Goal: Transaction & Acquisition: Obtain resource

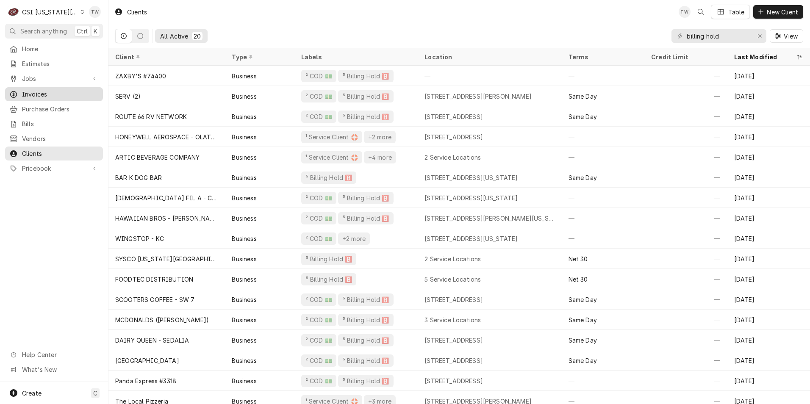
click at [44, 94] on span "Invoices" at bounding box center [60, 94] width 77 height 9
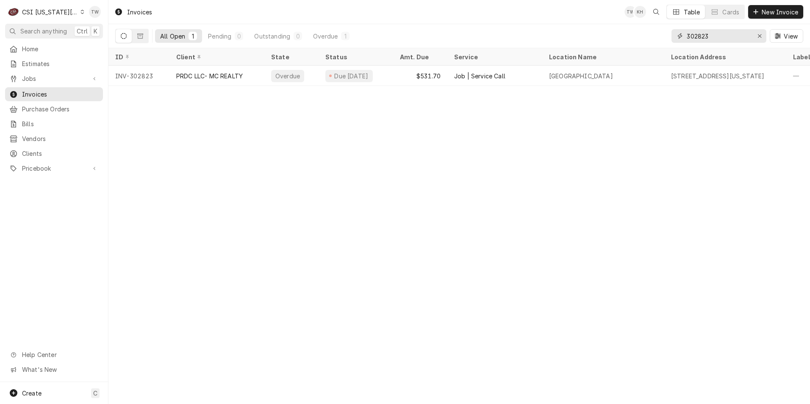
drag, startPoint x: 672, startPoint y: 34, endPoint x: 536, endPoint y: 30, distance: 136.4
click at [536, 30] on div "All Open 1 Pending 0 Outstanding 0 Overdue 1 302823 View" at bounding box center [459, 36] width 688 height 24
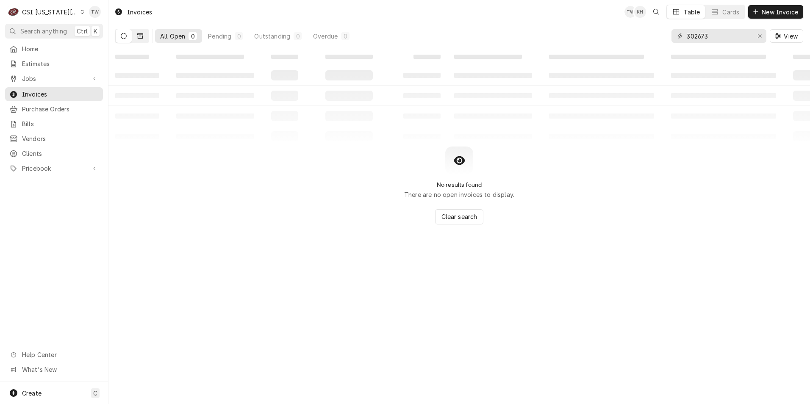
type input "302673"
click at [145, 33] on button "Dynamic Content Wrapper" at bounding box center [140, 36] width 16 height 14
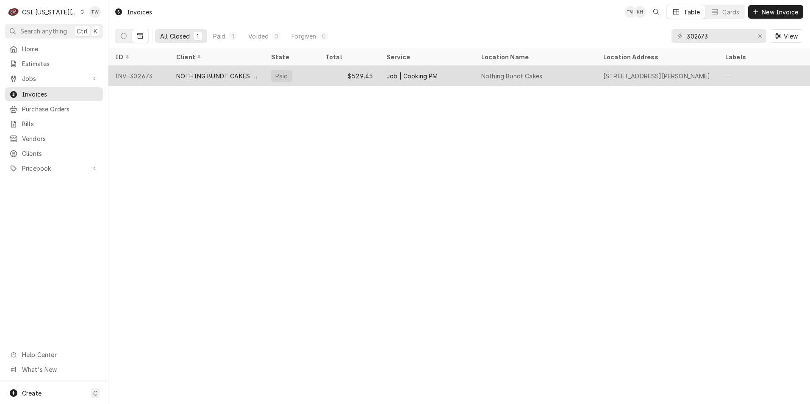
click at [218, 72] on div "NOTHING BUNDT CAKES-BELTON" at bounding box center [216, 76] width 81 height 9
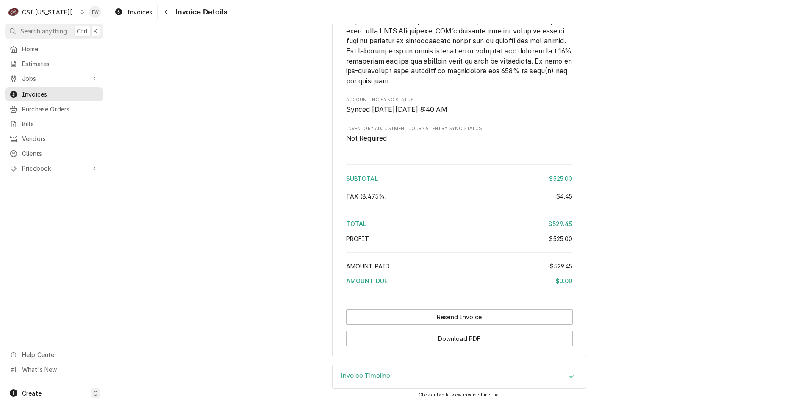
scroll to position [1358, 0]
click at [484, 338] on button "Download PDF" at bounding box center [459, 338] width 227 height 16
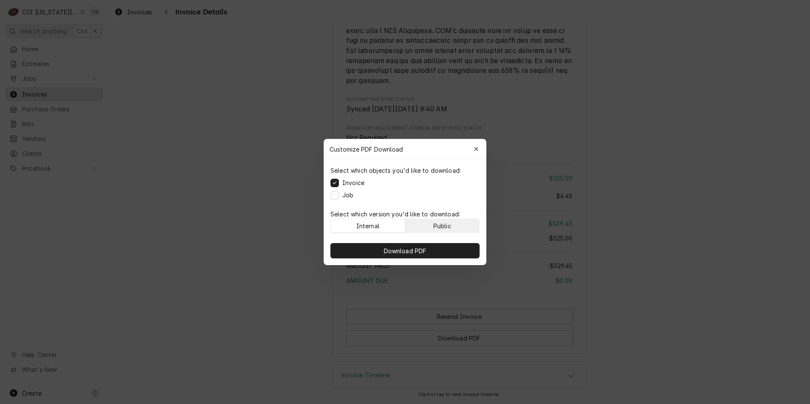
click at [435, 224] on div "Public" at bounding box center [442, 225] width 18 height 9
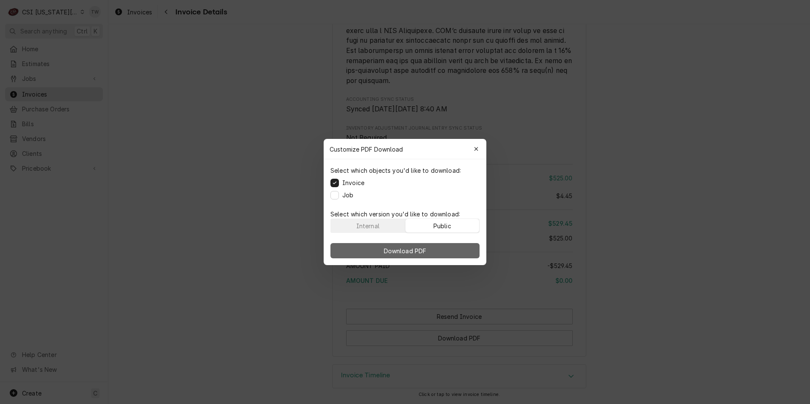
click at [433, 250] on button "Download PDF" at bounding box center [404, 250] width 149 height 15
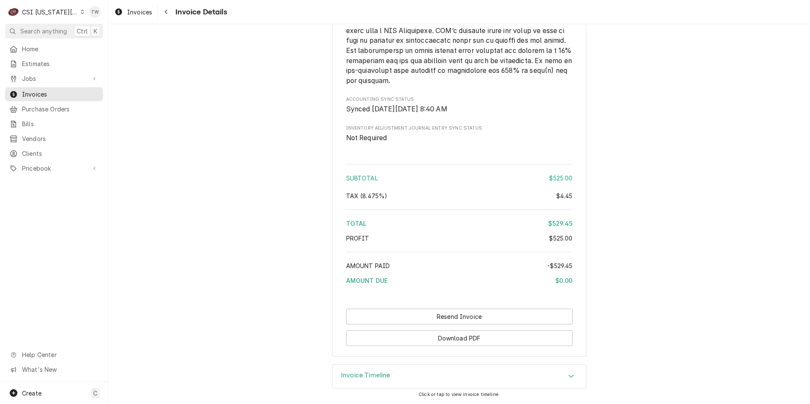
drag, startPoint x: 170, startPoint y: 14, endPoint x: 547, endPoint y: 38, distance: 378.5
click at [170, 14] on div "Navigate back" at bounding box center [166, 12] width 8 height 8
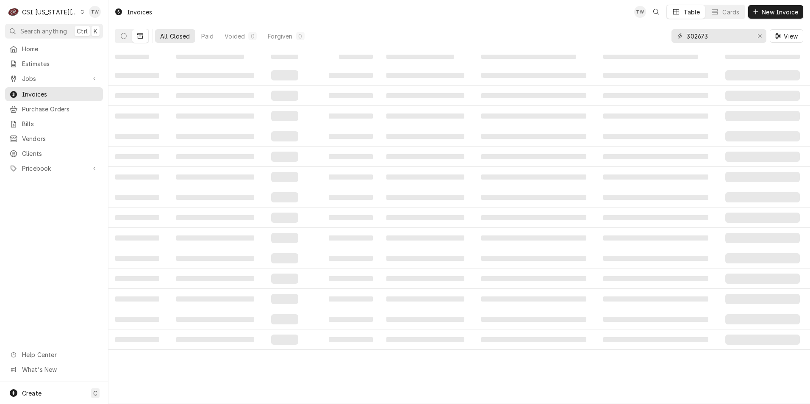
click at [717, 38] on input "302673" at bounding box center [718, 36] width 64 height 14
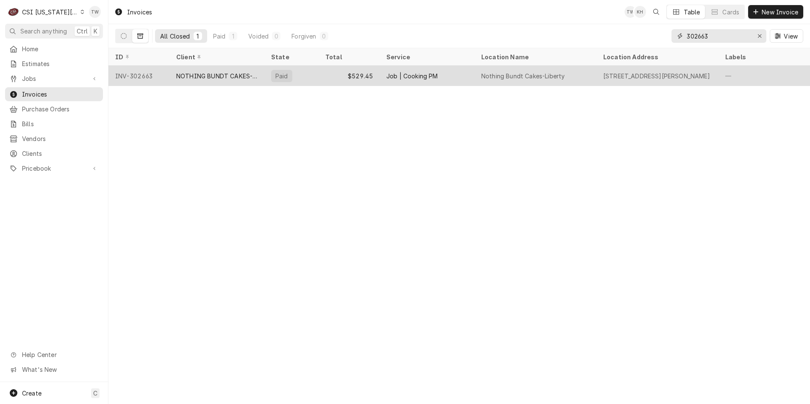
type input "302663"
click at [211, 66] on div "NOTHING BUNDT CAKES-LIBERTY" at bounding box center [216, 76] width 95 height 20
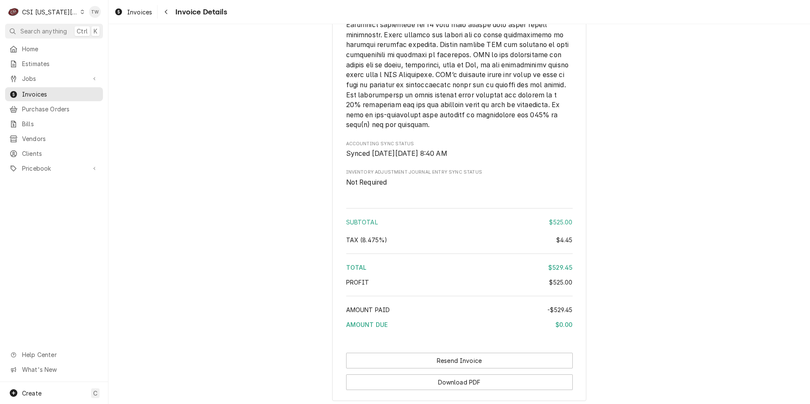
scroll to position [1396, 0]
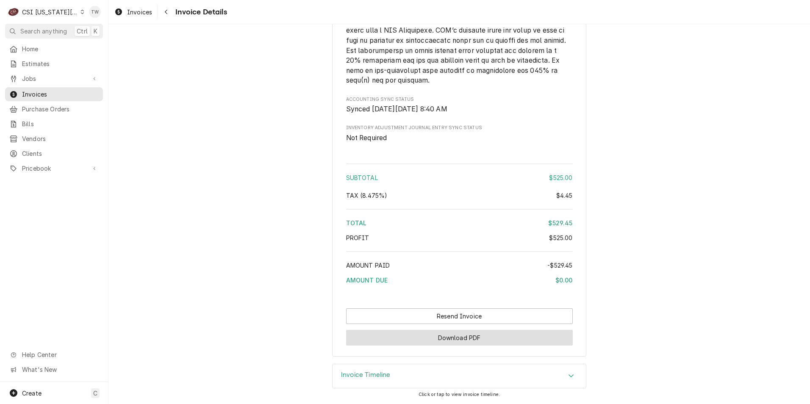
click at [469, 339] on button "Download PDF" at bounding box center [459, 338] width 227 height 16
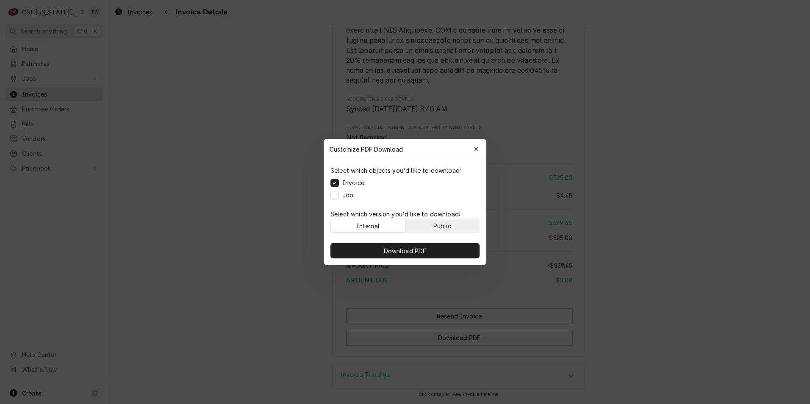
click at [456, 226] on button "Public" at bounding box center [442, 226] width 74 height 14
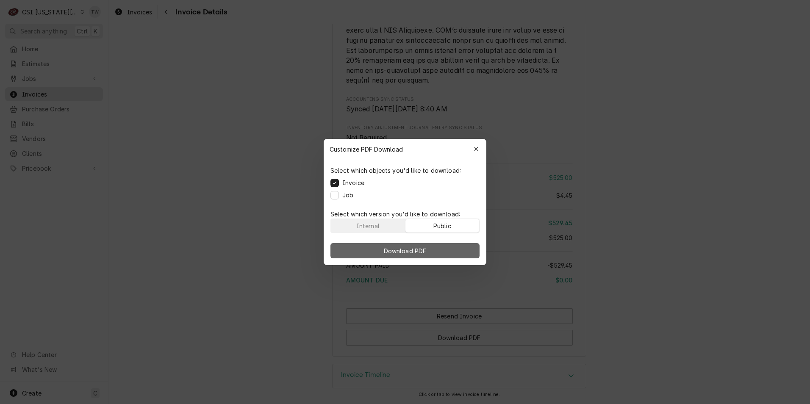
click at [446, 246] on button "Download PDF" at bounding box center [404, 250] width 149 height 15
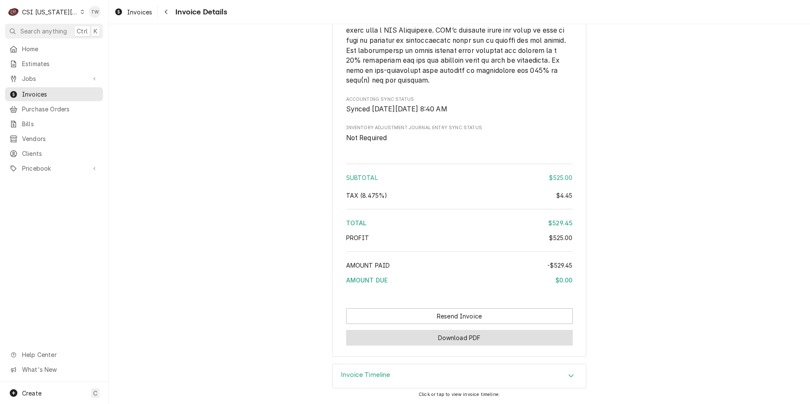
click at [481, 333] on button "Download PDF" at bounding box center [459, 338] width 227 height 16
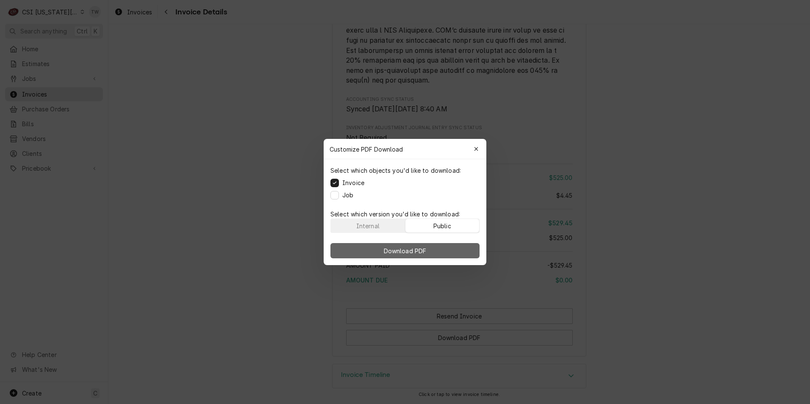
click at [408, 247] on span "Download PDF" at bounding box center [405, 250] width 46 height 9
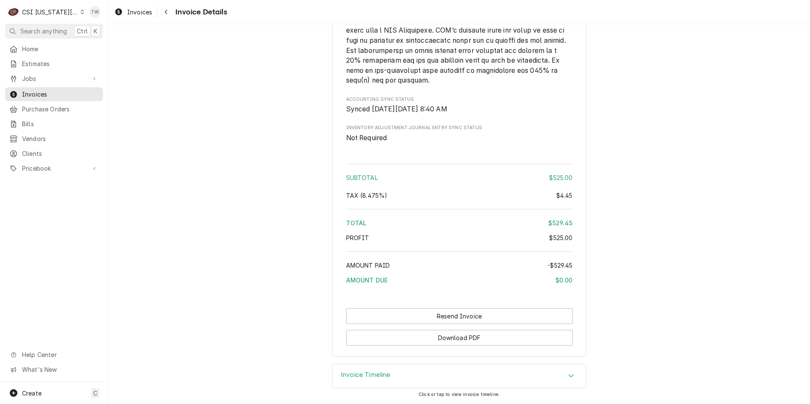
drag, startPoint x: 171, startPoint y: 14, endPoint x: 180, endPoint y: 15, distance: 8.9
click at [171, 14] on button "Navigate back" at bounding box center [166, 12] width 14 height 14
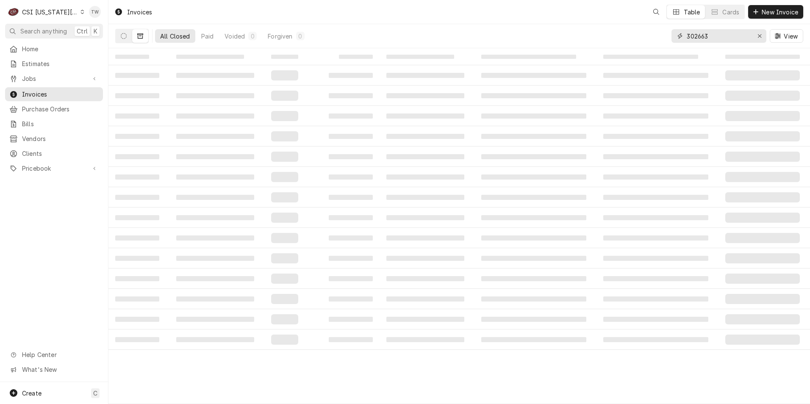
click at [725, 36] on input "302663" at bounding box center [718, 36] width 64 height 14
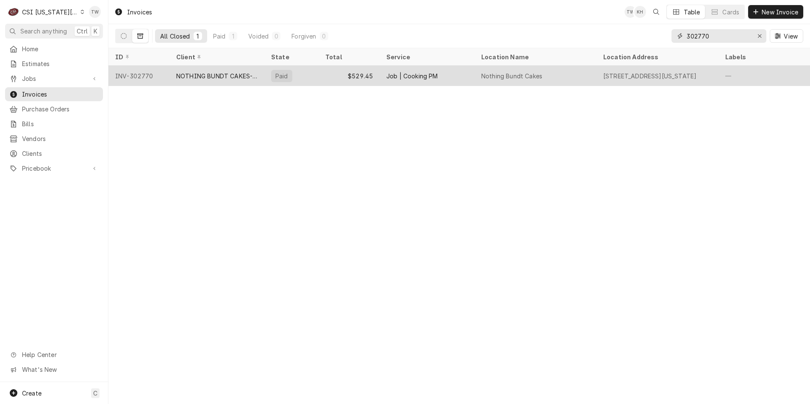
type input "302770"
click at [235, 76] on div "NOTHING BUNDT CAKES-NORTH KC" at bounding box center [216, 76] width 81 height 9
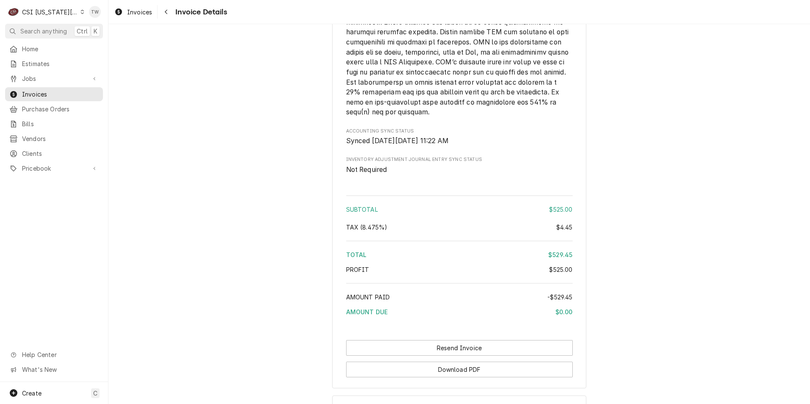
scroll to position [1387, 0]
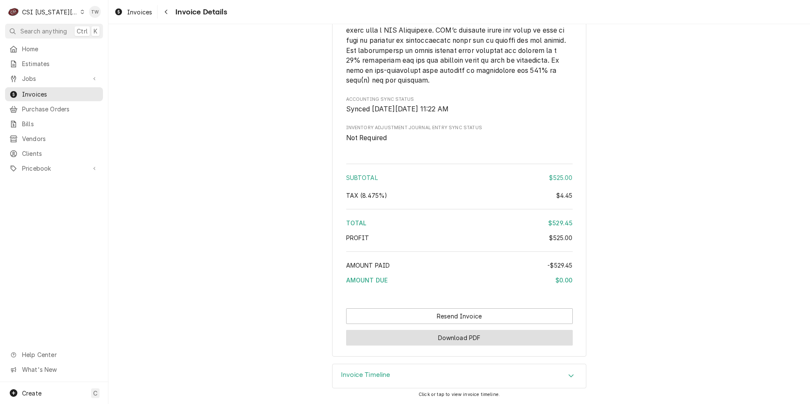
click at [498, 335] on button "Download PDF" at bounding box center [459, 338] width 227 height 16
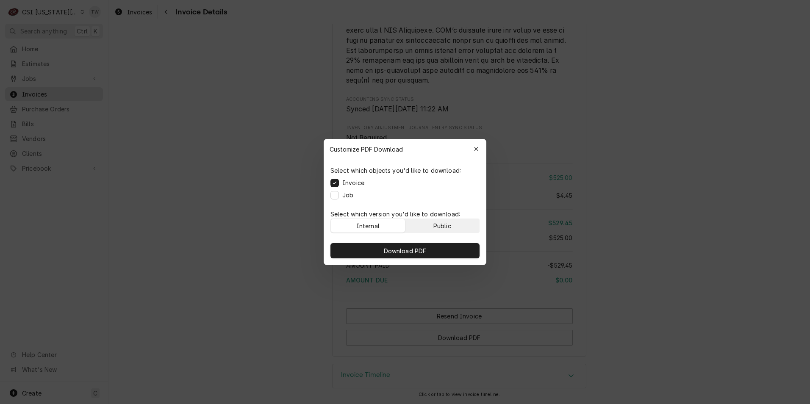
click at [435, 229] on div "Public" at bounding box center [442, 225] width 18 height 9
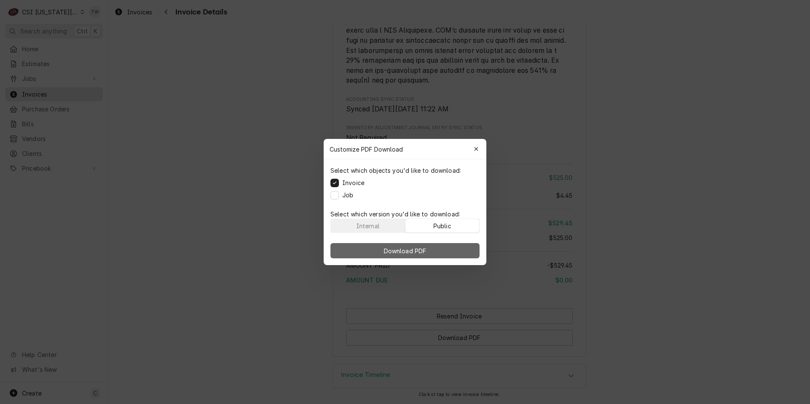
click at [422, 246] on span "Download PDF" at bounding box center [405, 250] width 46 height 9
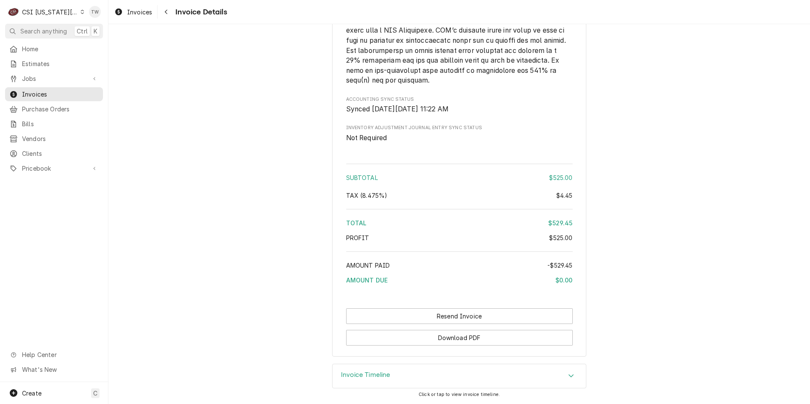
drag, startPoint x: 167, startPoint y: 11, endPoint x: 265, endPoint y: 19, distance: 98.2
click at [167, 11] on icon "Navigate back" at bounding box center [166, 12] width 4 height 6
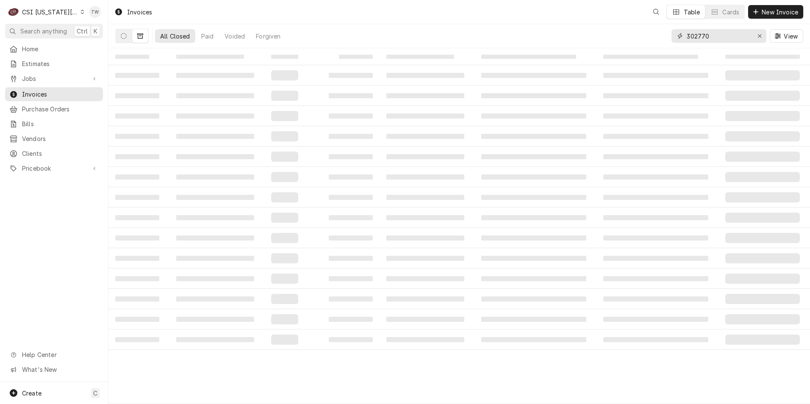
click at [716, 36] on input "302770" at bounding box center [718, 36] width 64 height 14
type input "3"
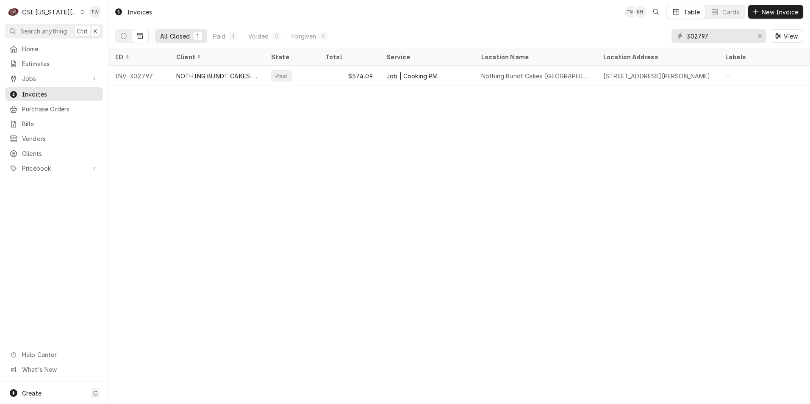
type input "302797"
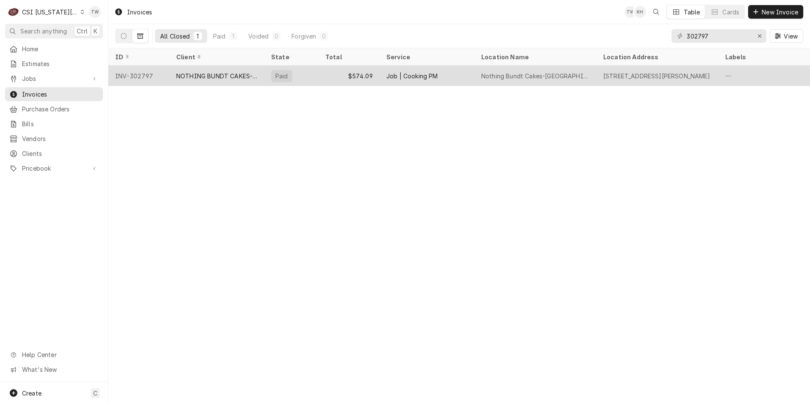
click at [307, 80] on div "Paid" at bounding box center [291, 76] width 54 height 20
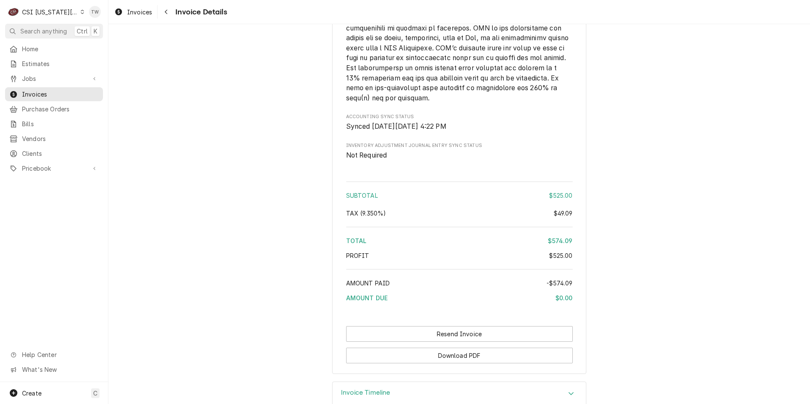
scroll to position [1358, 0]
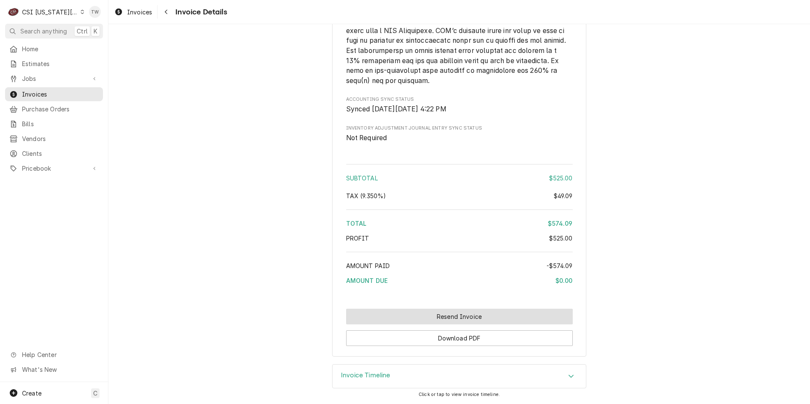
click at [495, 316] on button "Resend Invoice" at bounding box center [459, 317] width 227 height 16
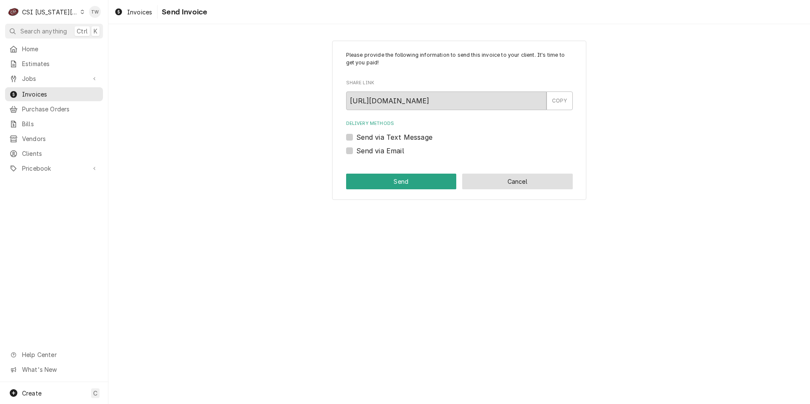
click at [485, 181] on button "Cancel" at bounding box center [517, 182] width 111 height 16
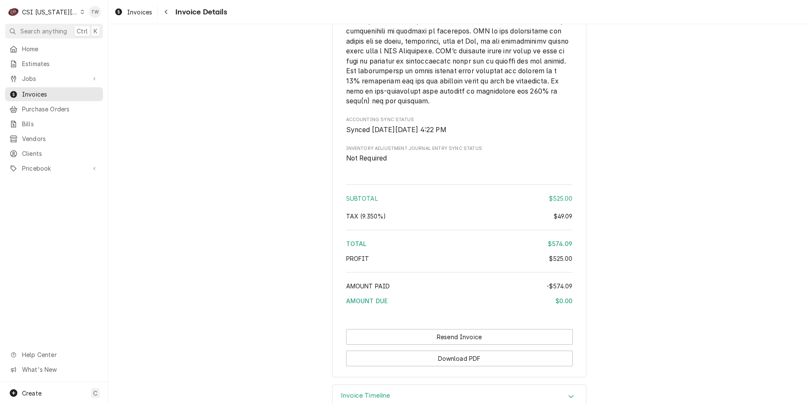
scroll to position [1356, 0]
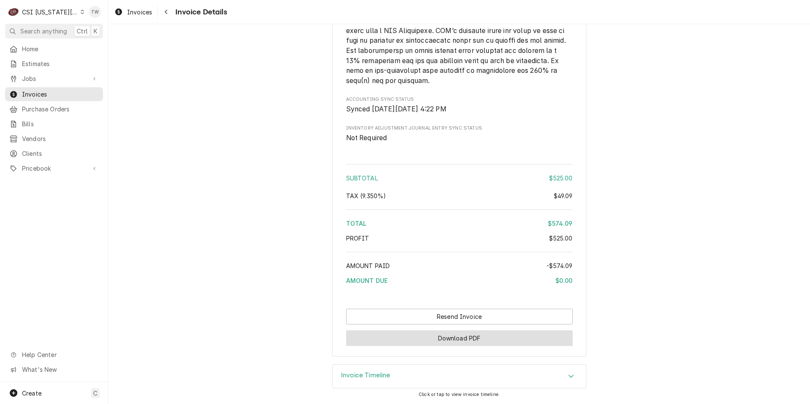
click at [487, 341] on button "Download PDF" at bounding box center [459, 338] width 227 height 16
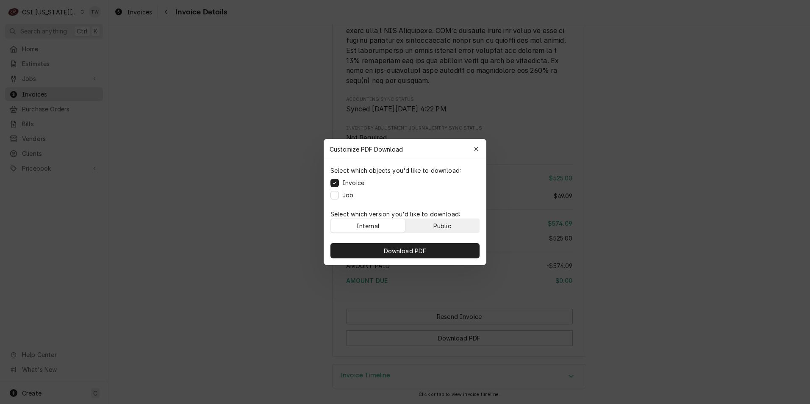
click at [459, 224] on button "Public" at bounding box center [442, 226] width 74 height 14
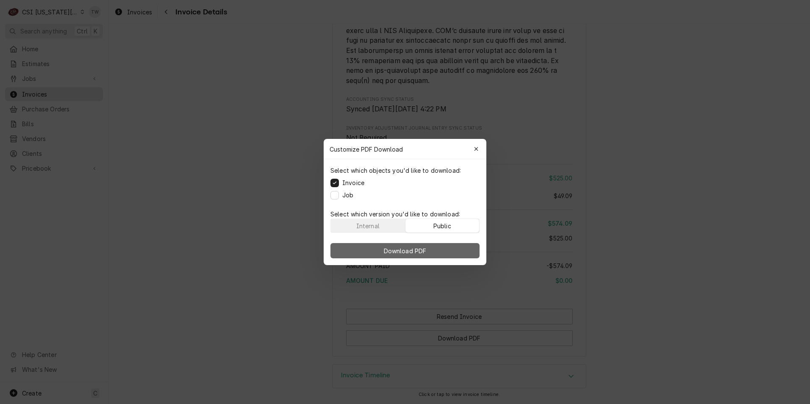
click at [452, 244] on button "Download PDF" at bounding box center [404, 250] width 149 height 15
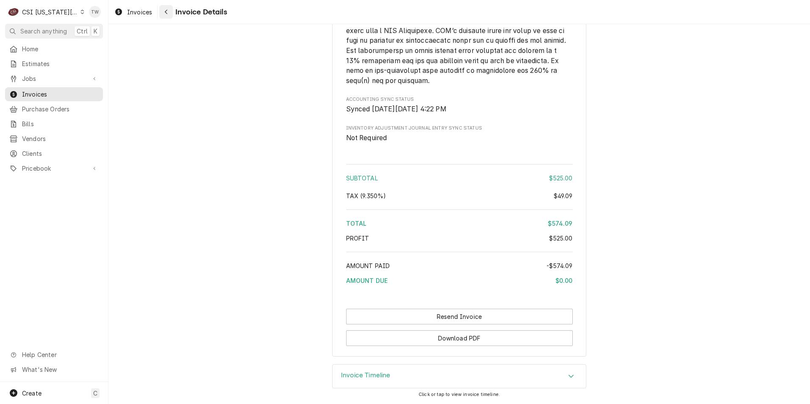
click at [168, 13] on div "Navigate back" at bounding box center [166, 12] width 8 height 8
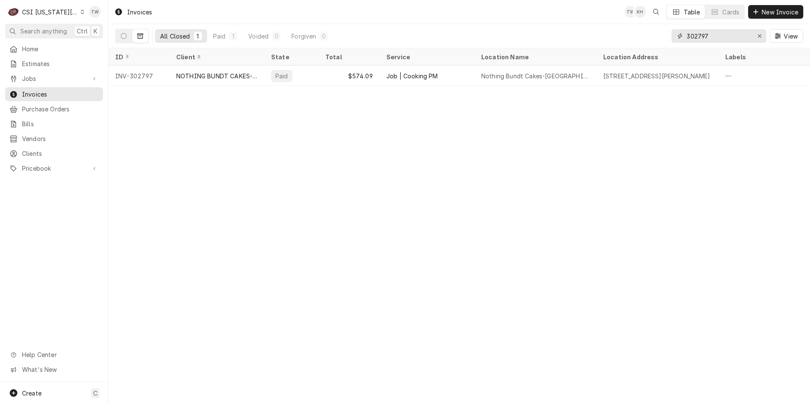
click at [711, 36] on input "302797" at bounding box center [718, 36] width 64 height 14
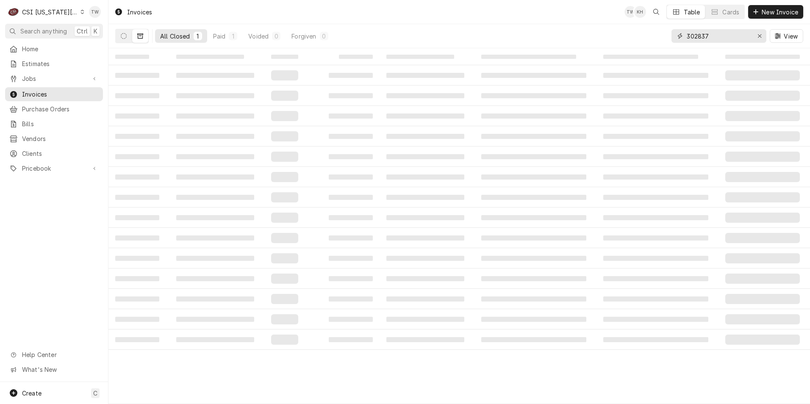
type input "302837"
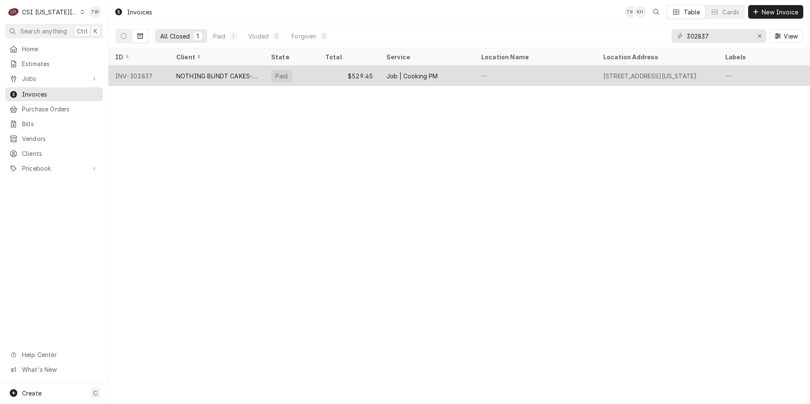
click at [343, 77] on div "$529.45" at bounding box center [348, 76] width 61 height 20
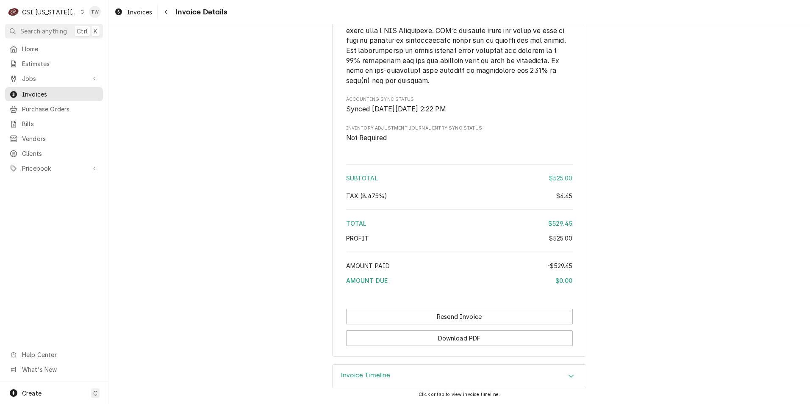
scroll to position [1377, 0]
click at [522, 341] on button "Download PDF" at bounding box center [459, 338] width 227 height 16
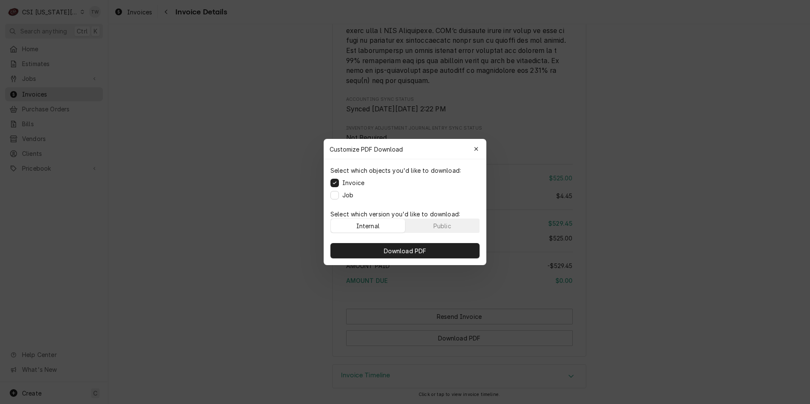
click at [435, 232] on div "Internal Public" at bounding box center [404, 225] width 149 height 14
click at [438, 226] on div "Public" at bounding box center [442, 225] width 18 height 9
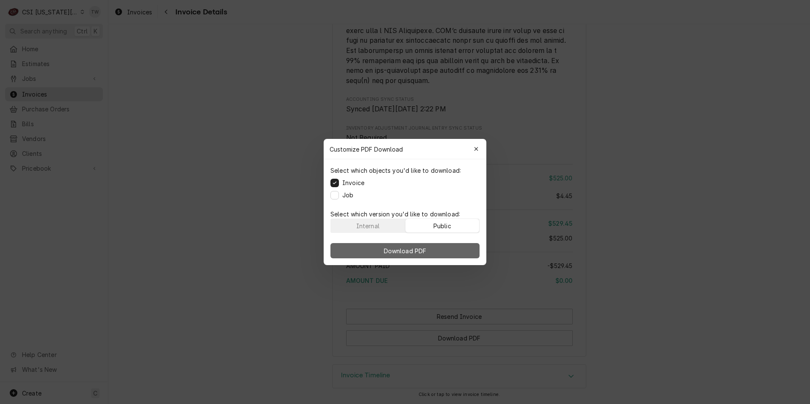
click at [425, 247] on span "Download PDF" at bounding box center [405, 250] width 46 height 9
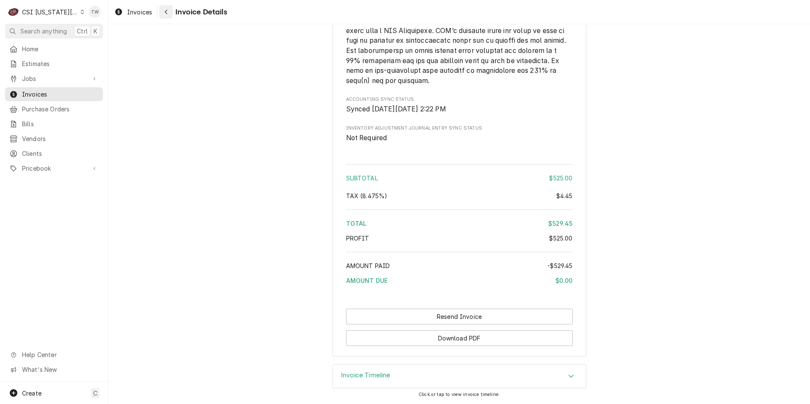
click at [171, 10] on button "Navigate back" at bounding box center [166, 12] width 14 height 14
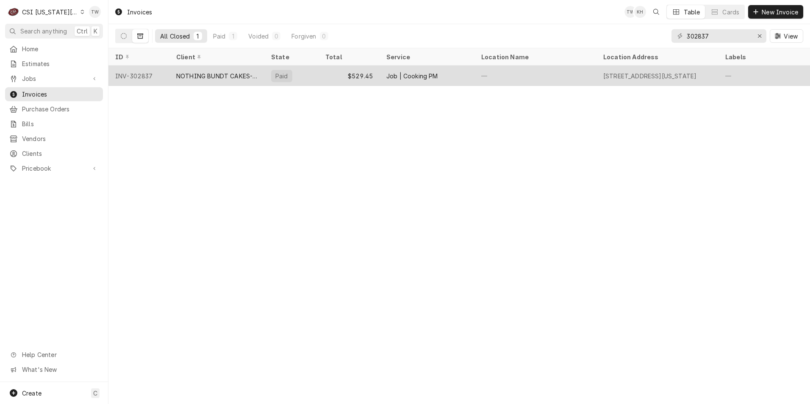
click at [211, 81] on div "NOTHING BUNDT CAKES-BROOKSIDE" at bounding box center [216, 76] width 95 height 20
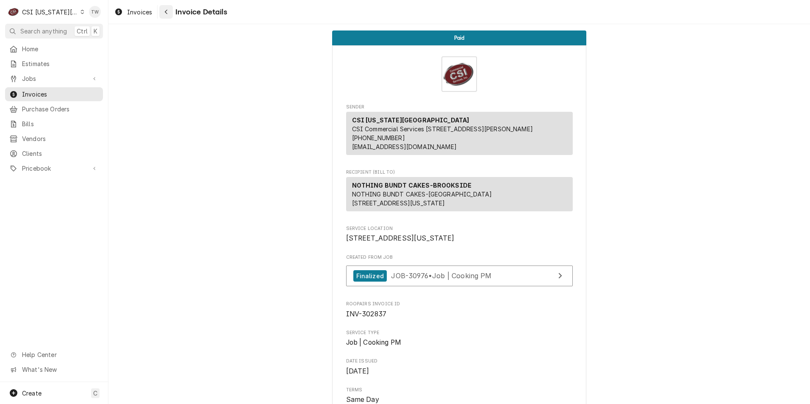
click at [170, 14] on div "Navigate back" at bounding box center [166, 12] width 8 height 8
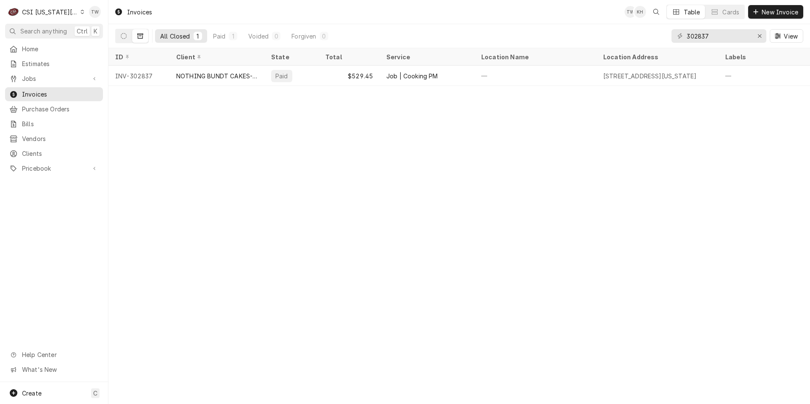
click at [710, 29] on div "302837 View" at bounding box center [737, 36] width 132 height 24
click at [714, 34] on input "302837" at bounding box center [718, 36] width 64 height 14
type input "303285"
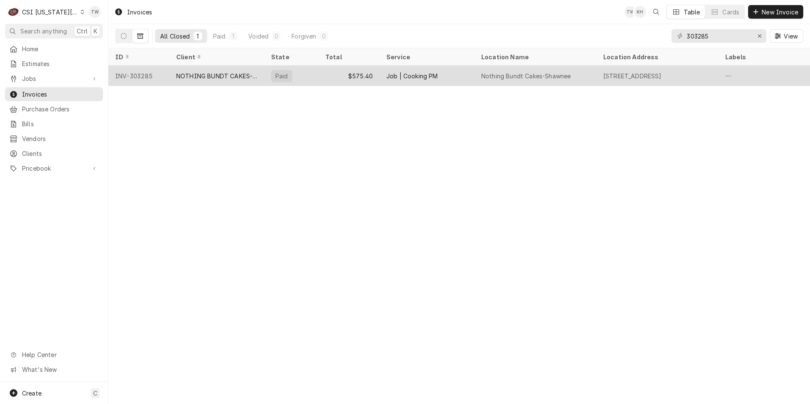
click at [331, 73] on div "$575.40" at bounding box center [348, 76] width 61 height 20
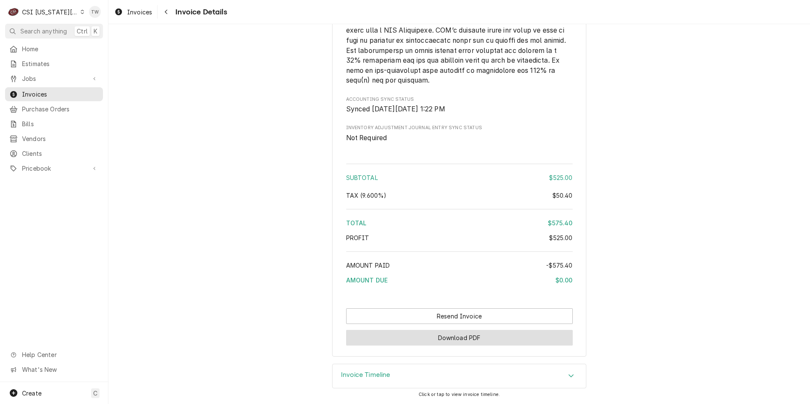
scroll to position [1387, 0]
click at [494, 335] on button "Download PDF" at bounding box center [459, 338] width 227 height 16
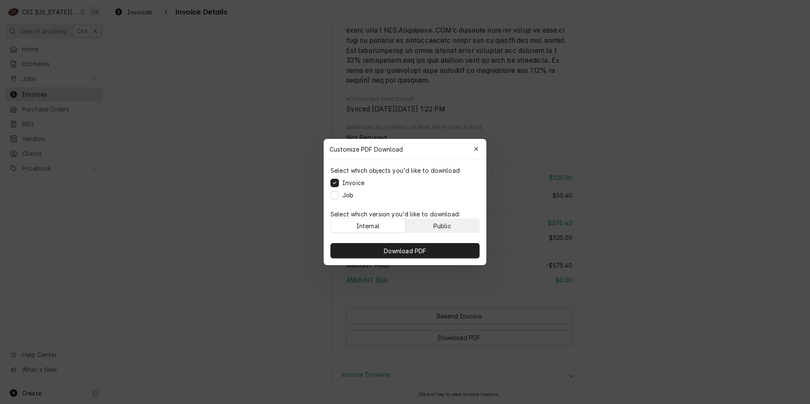
click at [457, 230] on button "Public" at bounding box center [442, 226] width 74 height 14
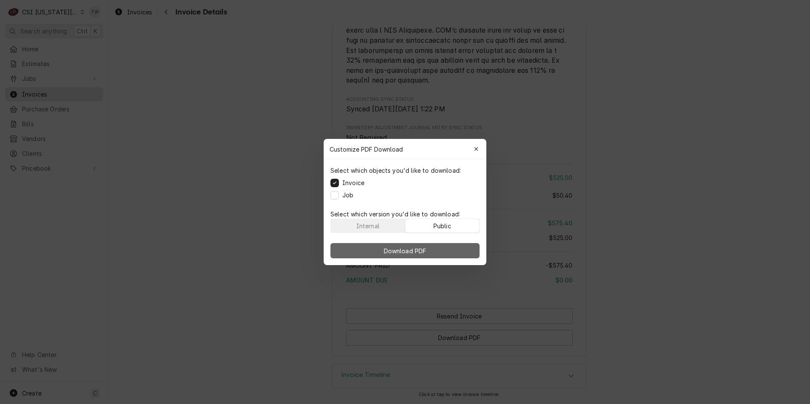
click at [447, 248] on button "Download PDF" at bounding box center [404, 250] width 149 height 15
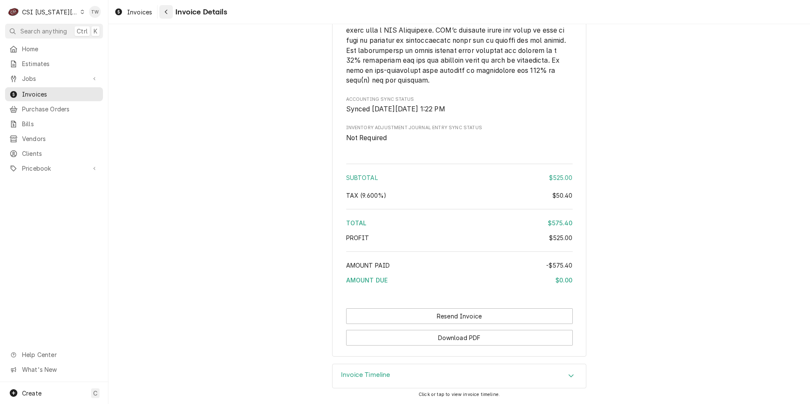
click at [169, 16] on div "Navigate back" at bounding box center [166, 12] width 8 height 8
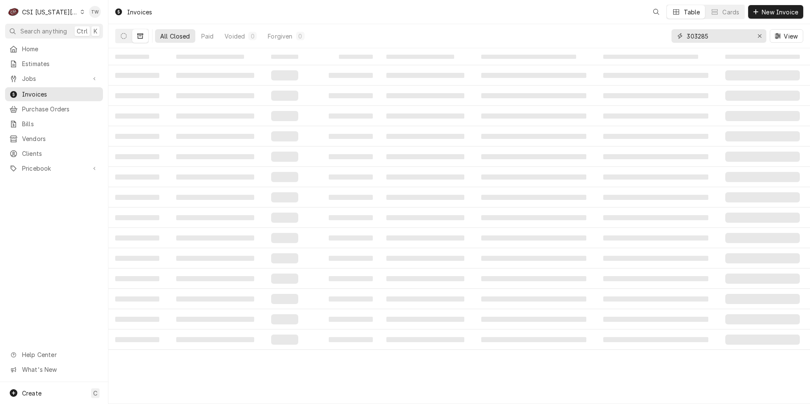
click at [709, 37] on input "303285" at bounding box center [718, 36] width 64 height 14
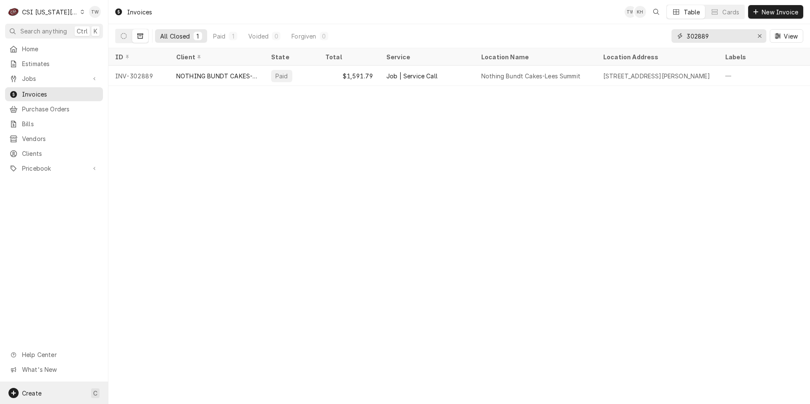
type input "302889"
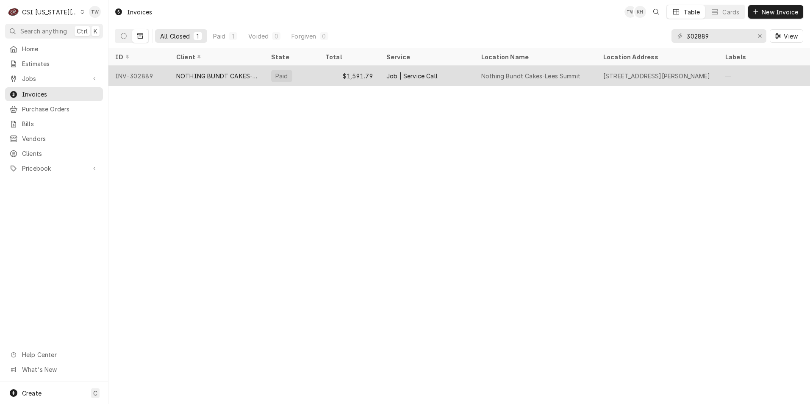
click at [254, 78] on div "NOTHING BUNDT CAKES-LEES SUMMIT" at bounding box center [216, 76] width 81 height 9
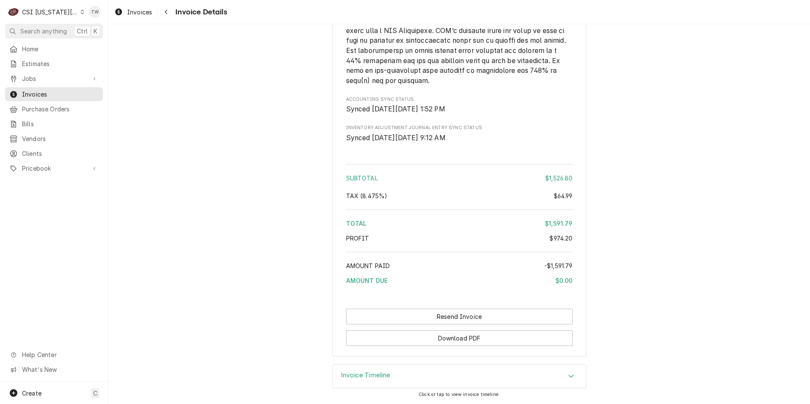
scroll to position [1983, 0]
click at [465, 341] on button "Download PDF" at bounding box center [459, 338] width 227 height 16
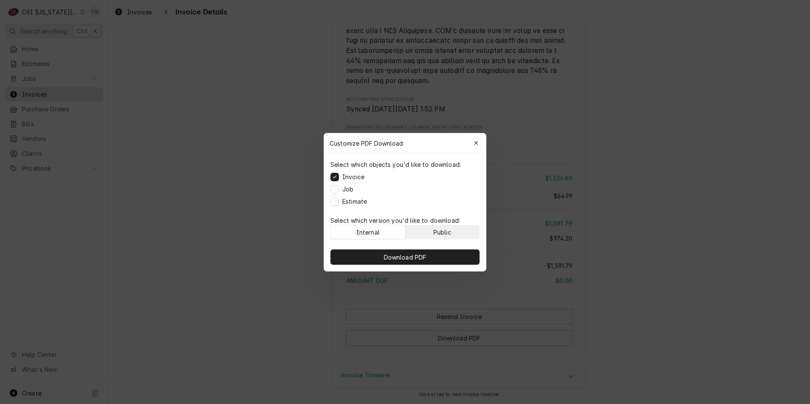
click at [437, 227] on div "Public" at bounding box center [442, 231] width 18 height 9
click at [430, 254] on button "Download PDF" at bounding box center [404, 256] width 149 height 15
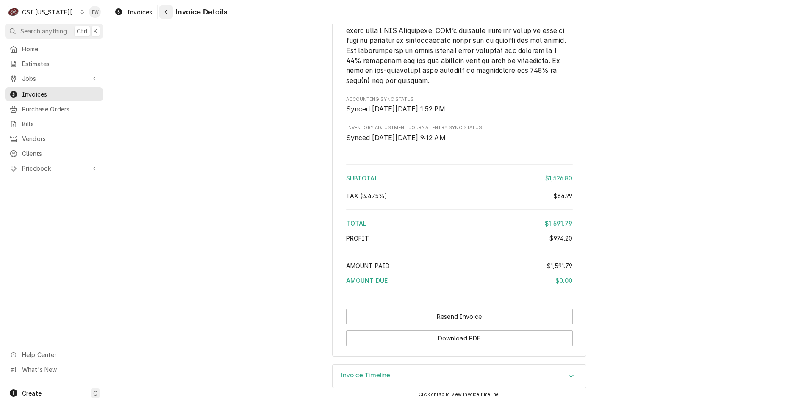
click at [171, 11] on button "Navigate back" at bounding box center [166, 12] width 14 height 14
